Goal: Obtain resource: Download file/media

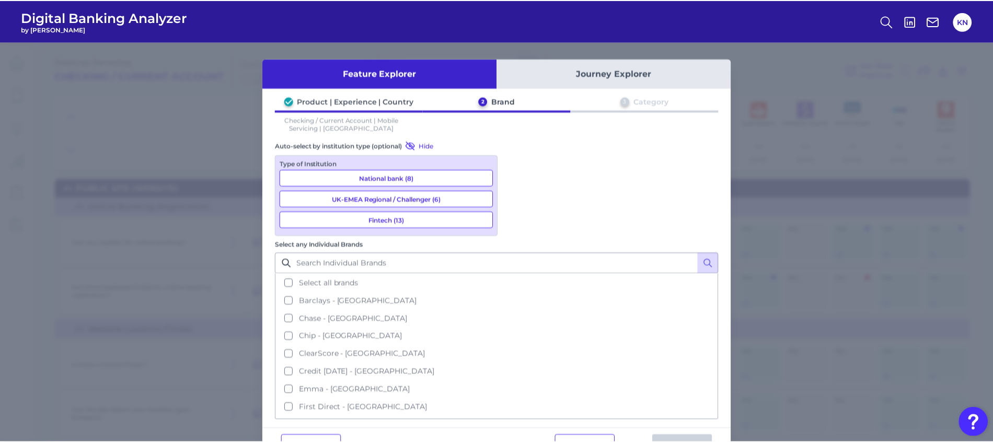
scroll to position [118, 0]
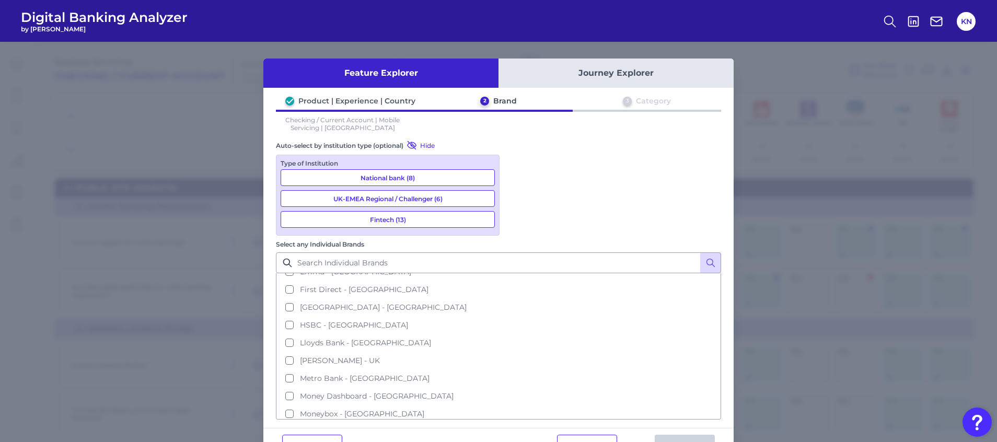
click at [81, 347] on div "Feature Explorer Journey Explorer Product | Experience | Country 2 Brand 3 Cate…" at bounding box center [498, 242] width 997 height 400
click at [313, 435] on button "Cancel" at bounding box center [312, 445] width 60 height 21
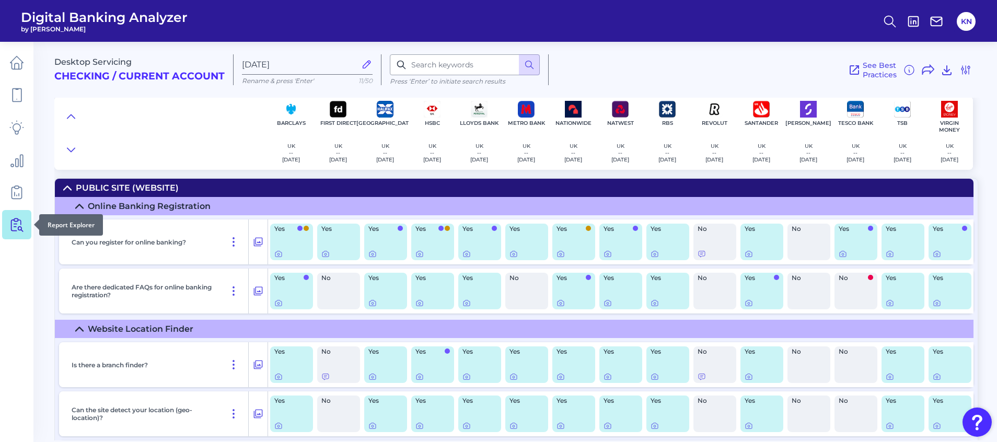
click at [19, 229] on icon at bounding box center [16, 224] width 15 height 15
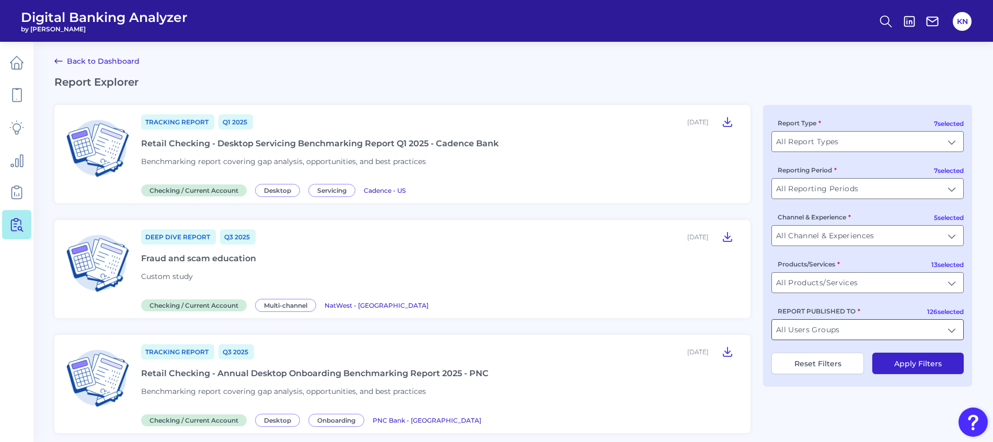
click at [909, 328] on input "All Users Groups" at bounding box center [867, 330] width 191 height 20
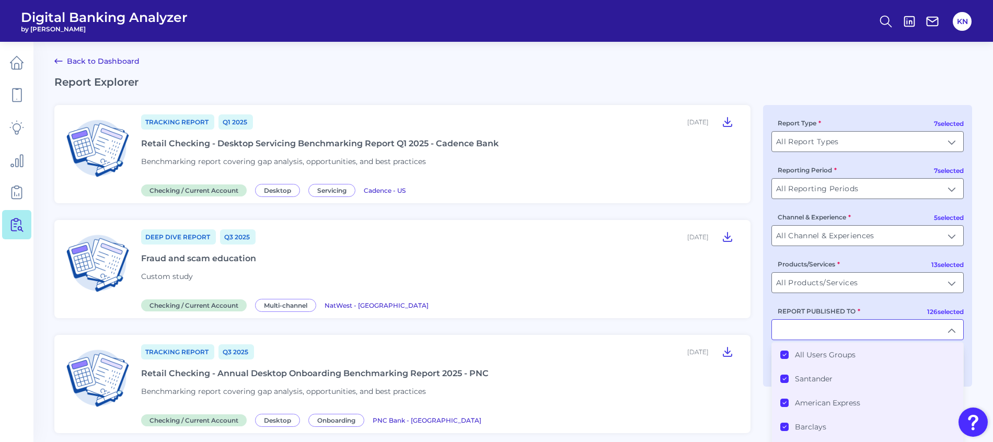
click at [840, 362] on li "All Users Groups" at bounding box center [867, 355] width 191 height 24
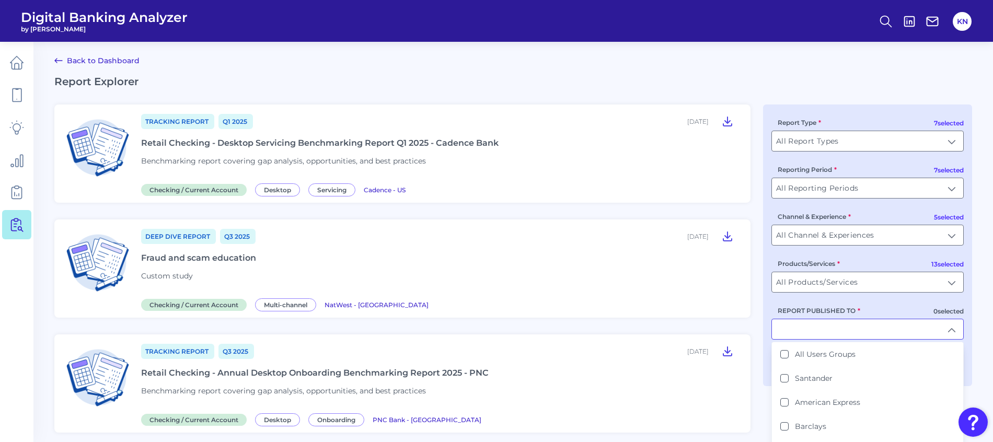
click at [837, 335] on input "REPORT PUBLISHED TO" at bounding box center [867, 329] width 191 height 20
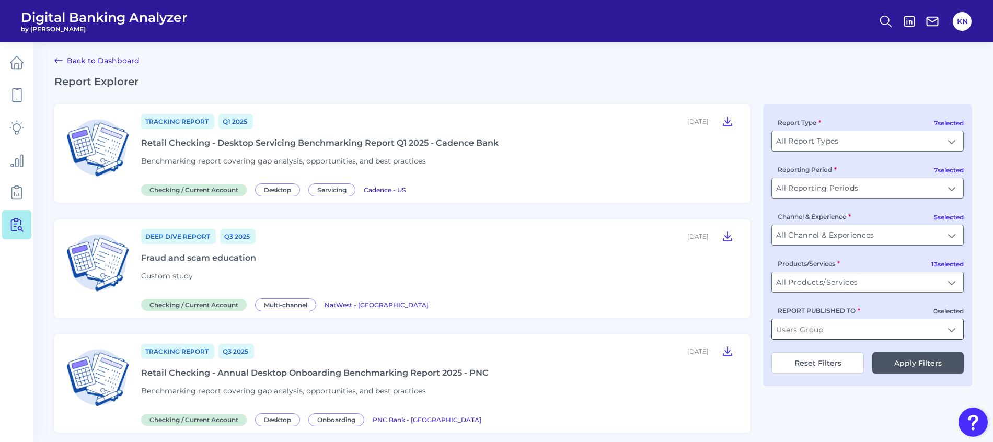
click at [835, 330] on input "REPORT PUBLISHED TO" at bounding box center [867, 329] width 191 height 20
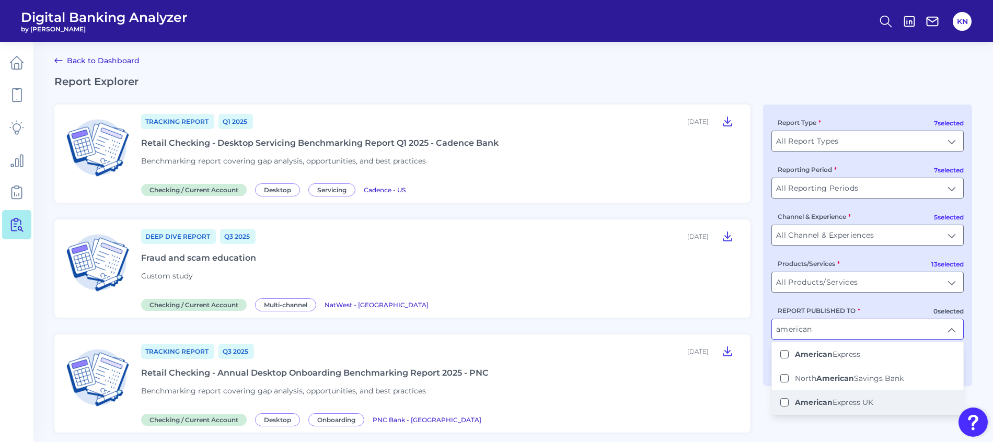
click at [863, 402] on label "American Express UK" at bounding box center [834, 402] width 78 height 9
type input "American Express UK"
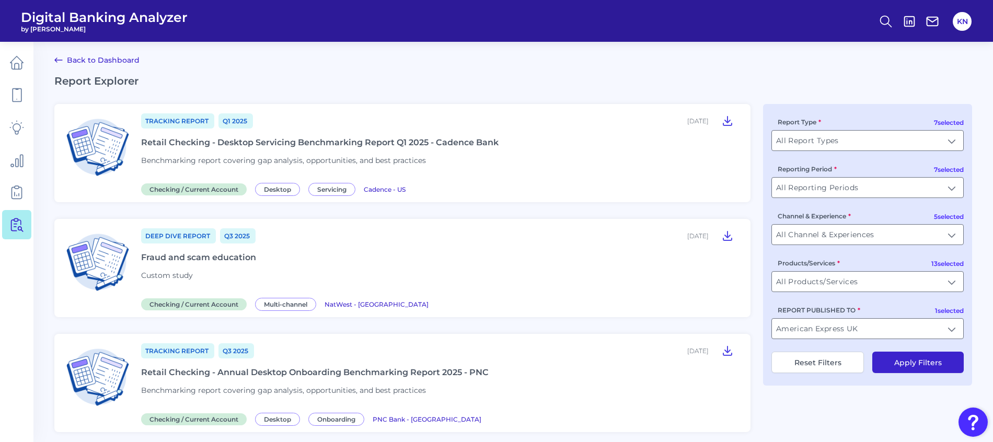
click at [922, 361] on button "Apply Filters" at bounding box center [917, 362] width 91 height 21
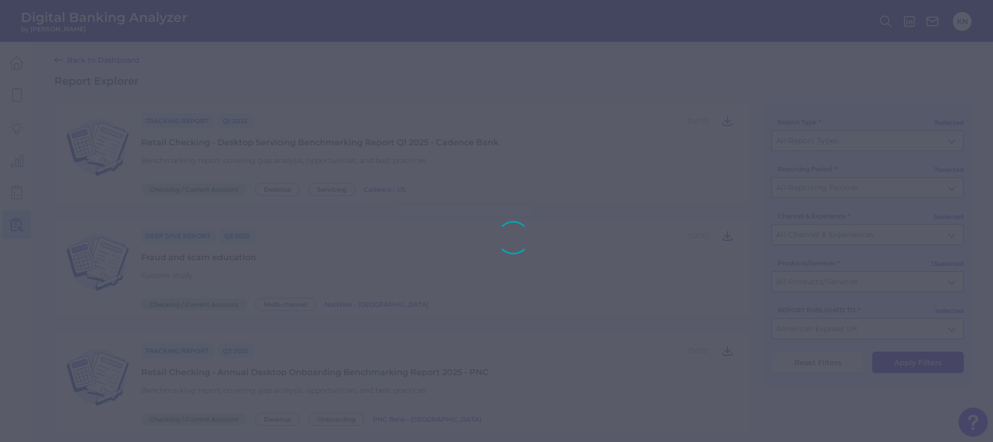
scroll to position [0, 0]
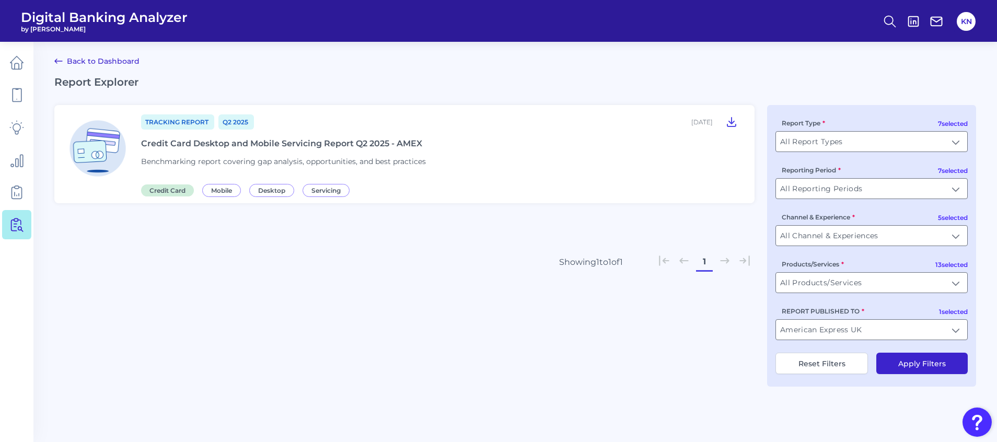
click at [305, 142] on div "Credit Card Desktop and Mobile Servicing Report Q2 2025 - AMEX" at bounding box center [281, 144] width 281 height 10
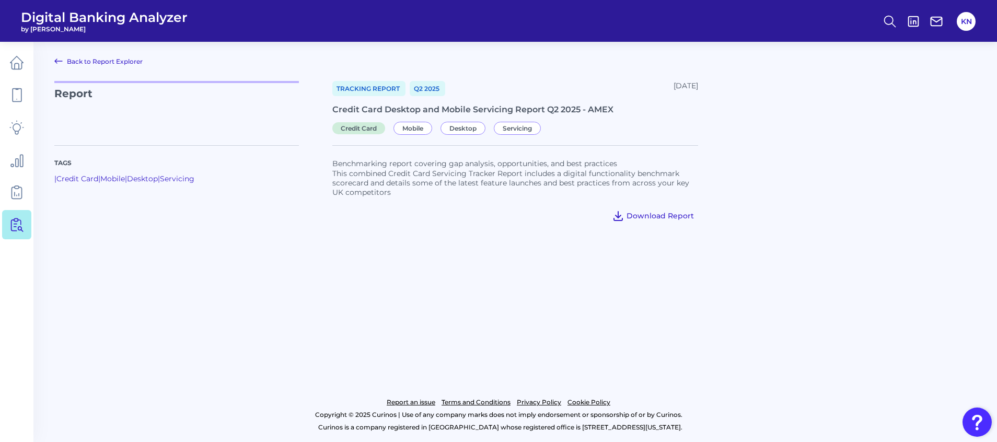
click at [670, 210] on button "Download Report" at bounding box center [653, 216] width 90 height 17
click at [534, 315] on main "Back to Report Explorer Report Tracking Report Q2 [DATE], 2025 Credit Card Desk…" at bounding box center [498, 221] width 997 height 442
click at [18, 224] on icon at bounding box center [16, 224] width 15 height 15
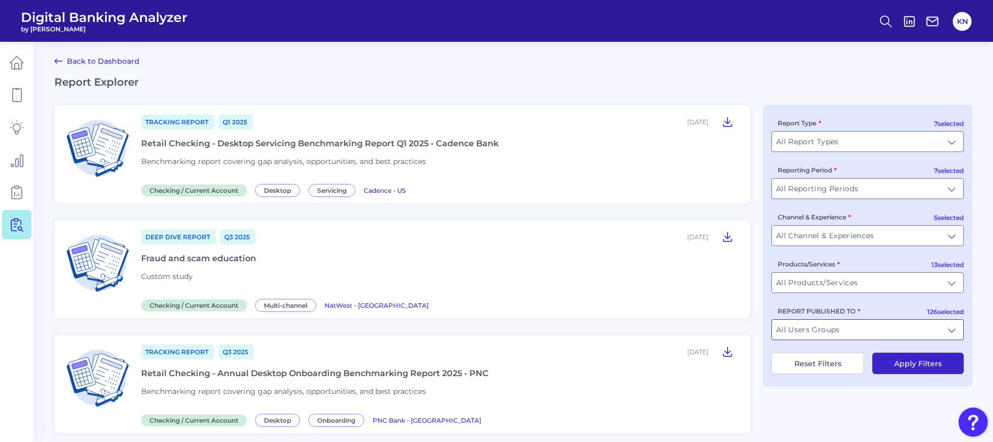
click at [901, 327] on input "All Users Groups" at bounding box center [867, 330] width 191 height 20
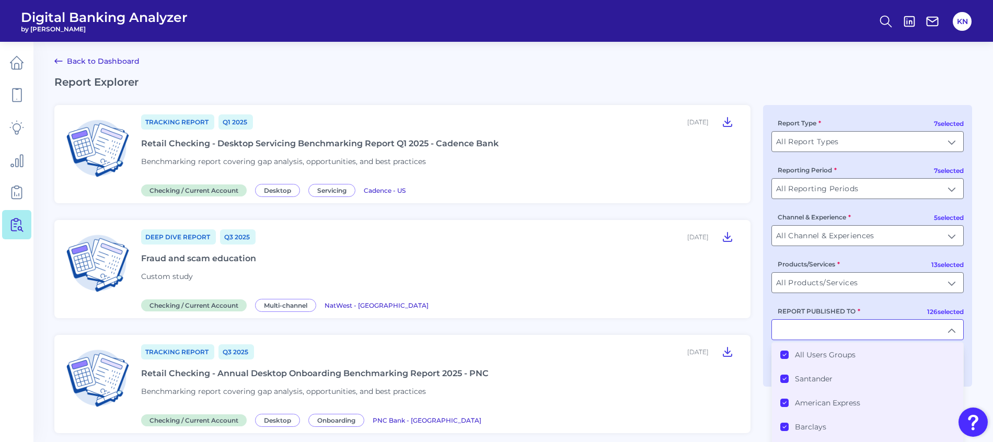
click at [786, 355] on icon at bounding box center [784, 354] width 5 height 5
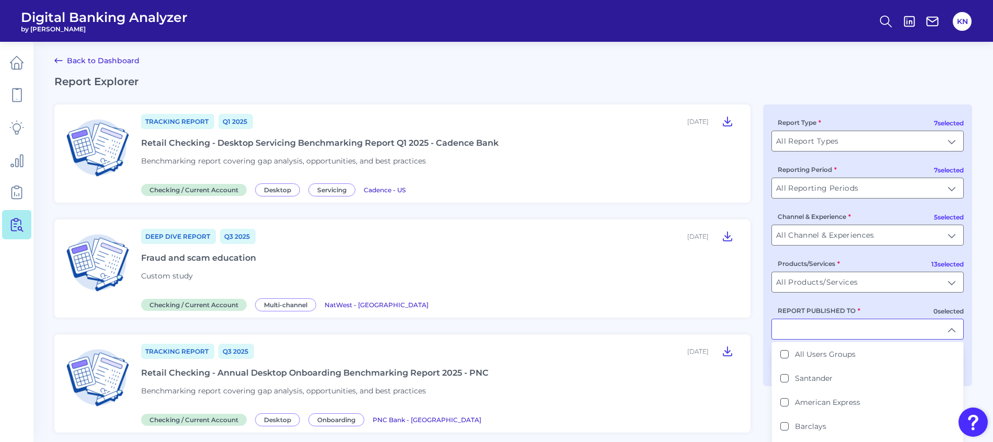
click at [800, 328] on input "REPORT PUBLISHED TO" at bounding box center [867, 329] width 191 height 20
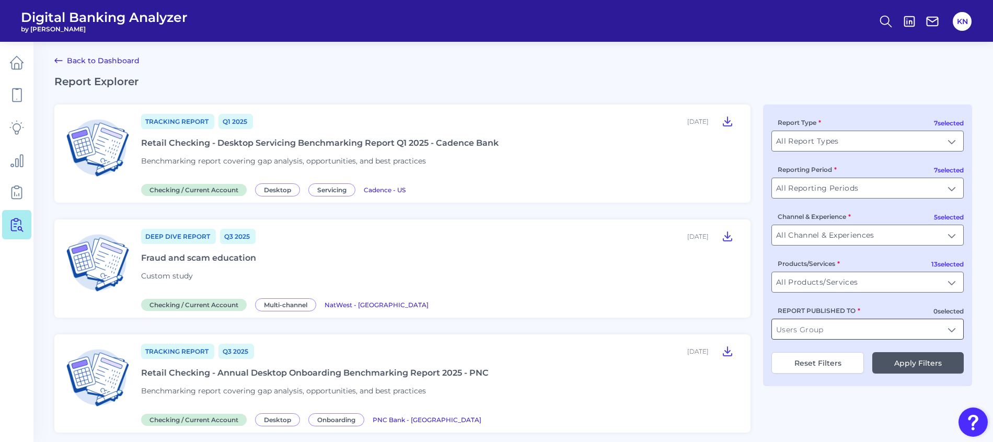
click at [806, 329] on input "REPORT PUBLISHED TO" at bounding box center [867, 329] width 191 height 20
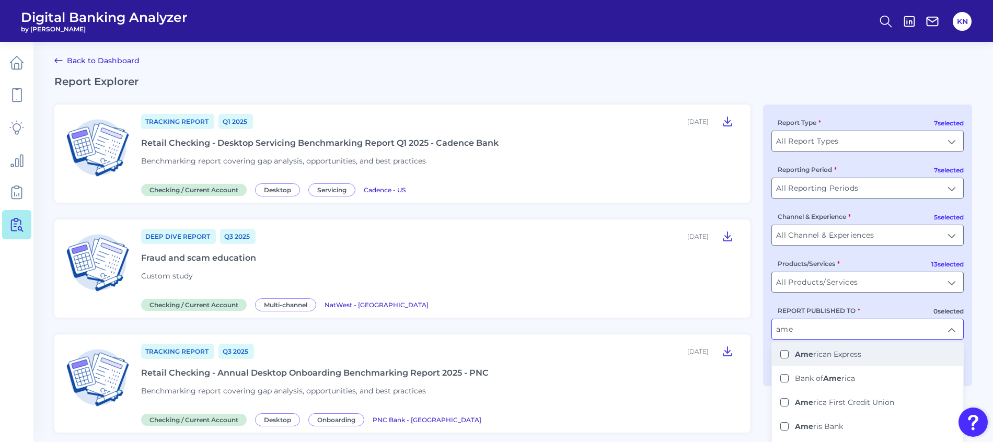
click at [865, 357] on li "Ame rican Express" at bounding box center [867, 354] width 191 height 24
type input "American Express"
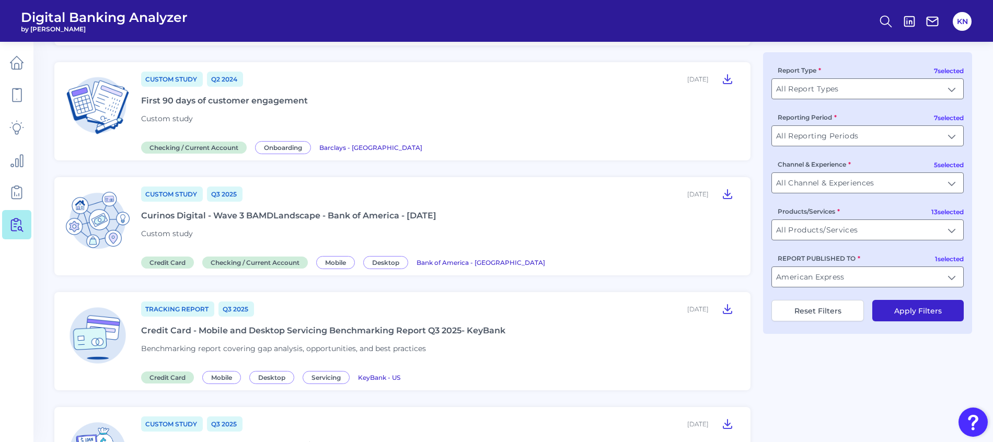
click at [922, 316] on button "Apply Filters" at bounding box center [917, 310] width 91 height 21
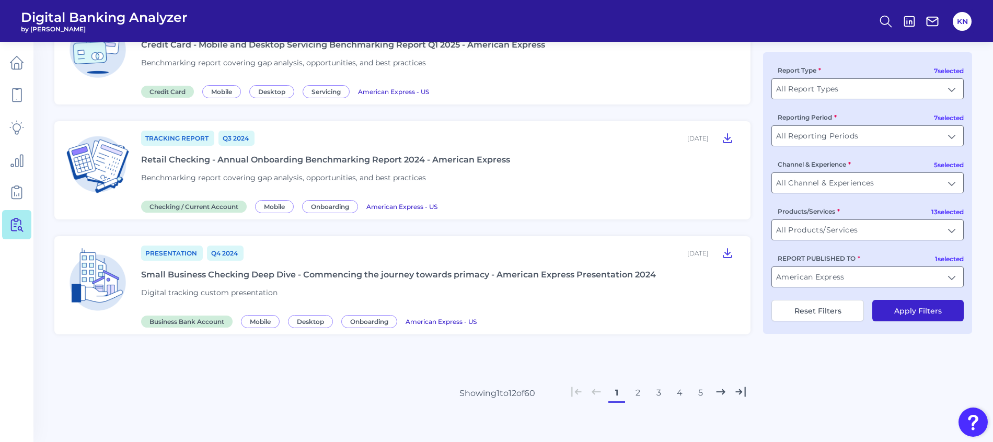
scroll to position [1201, 0]
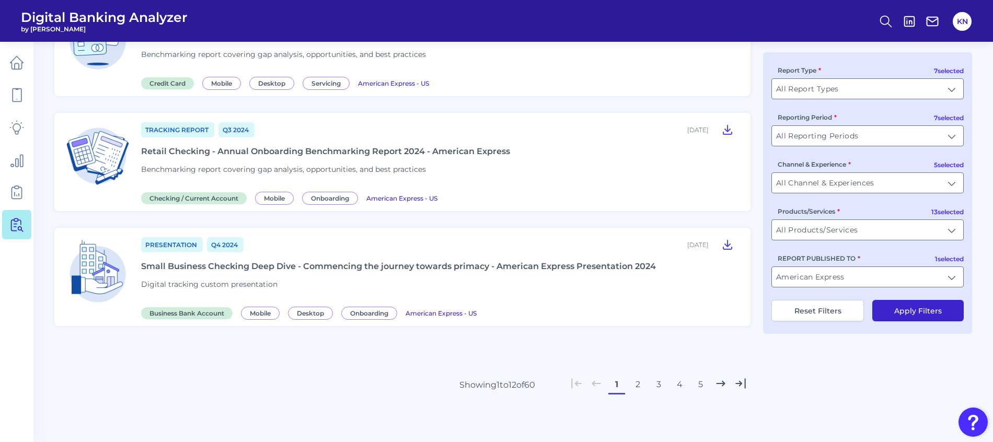
click at [639, 384] on button "2" at bounding box center [637, 384] width 17 height 17
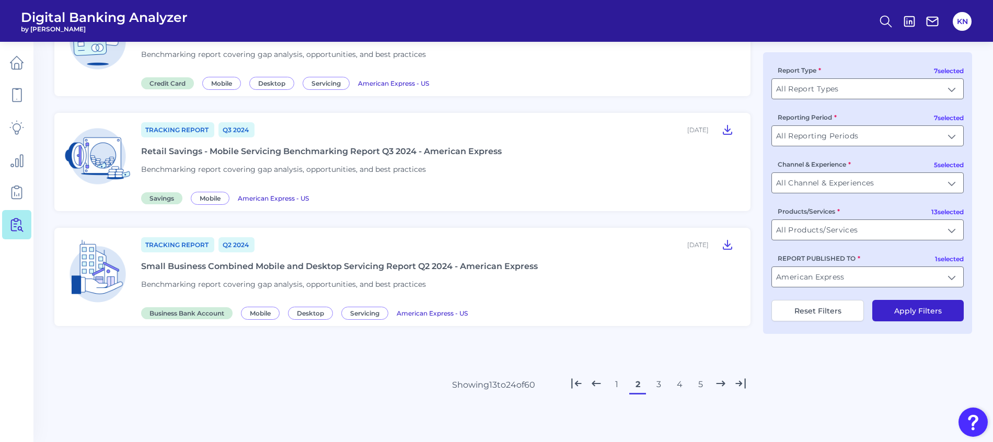
scroll to position [1172, 0]
click at [614, 384] on button "1" at bounding box center [616, 384] width 17 height 17
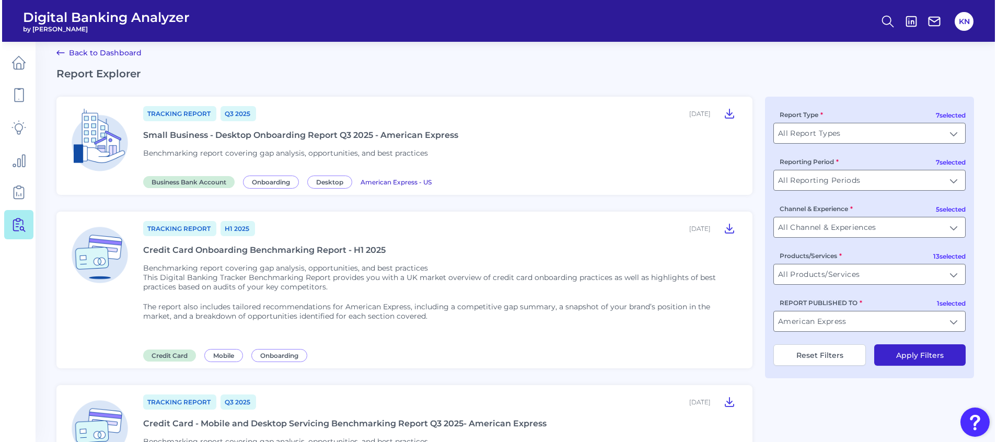
scroll to position [0, 0]
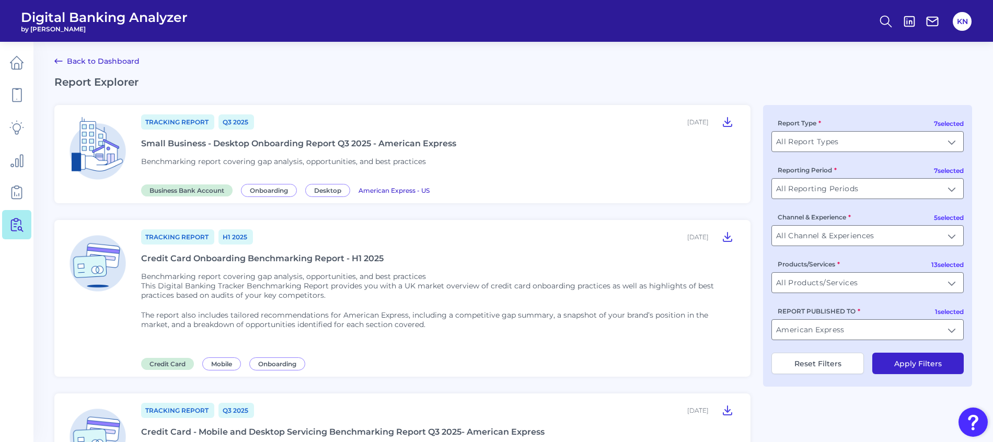
click at [362, 258] on div "Credit Card Onboarding Benchmarking Report - H1 2025" at bounding box center [262, 259] width 243 height 10
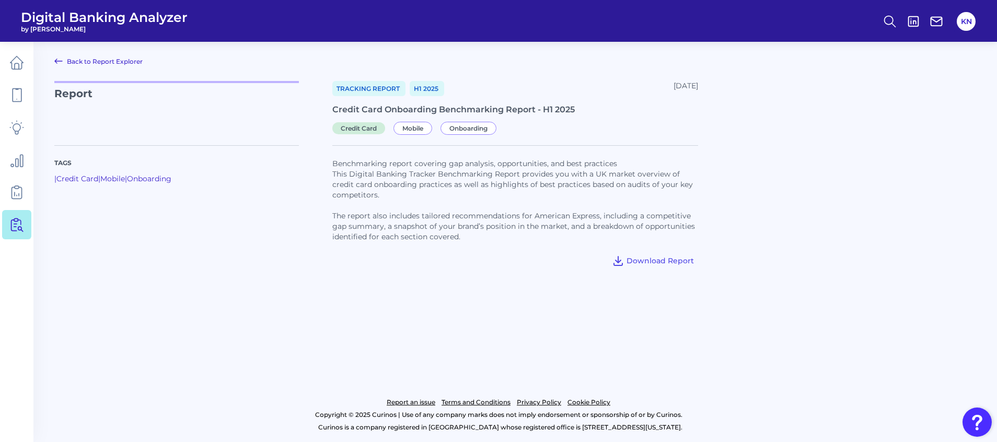
drag, startPoint x: 659, startPoint y: 257, endPoint x: 646, endPoint y: 240, distance: 21.6
click at [659, 258] on span "Download Report" at bounding box center [660, 260] width 67 height 9
